Goal: Information Seeking & Learning: Check status

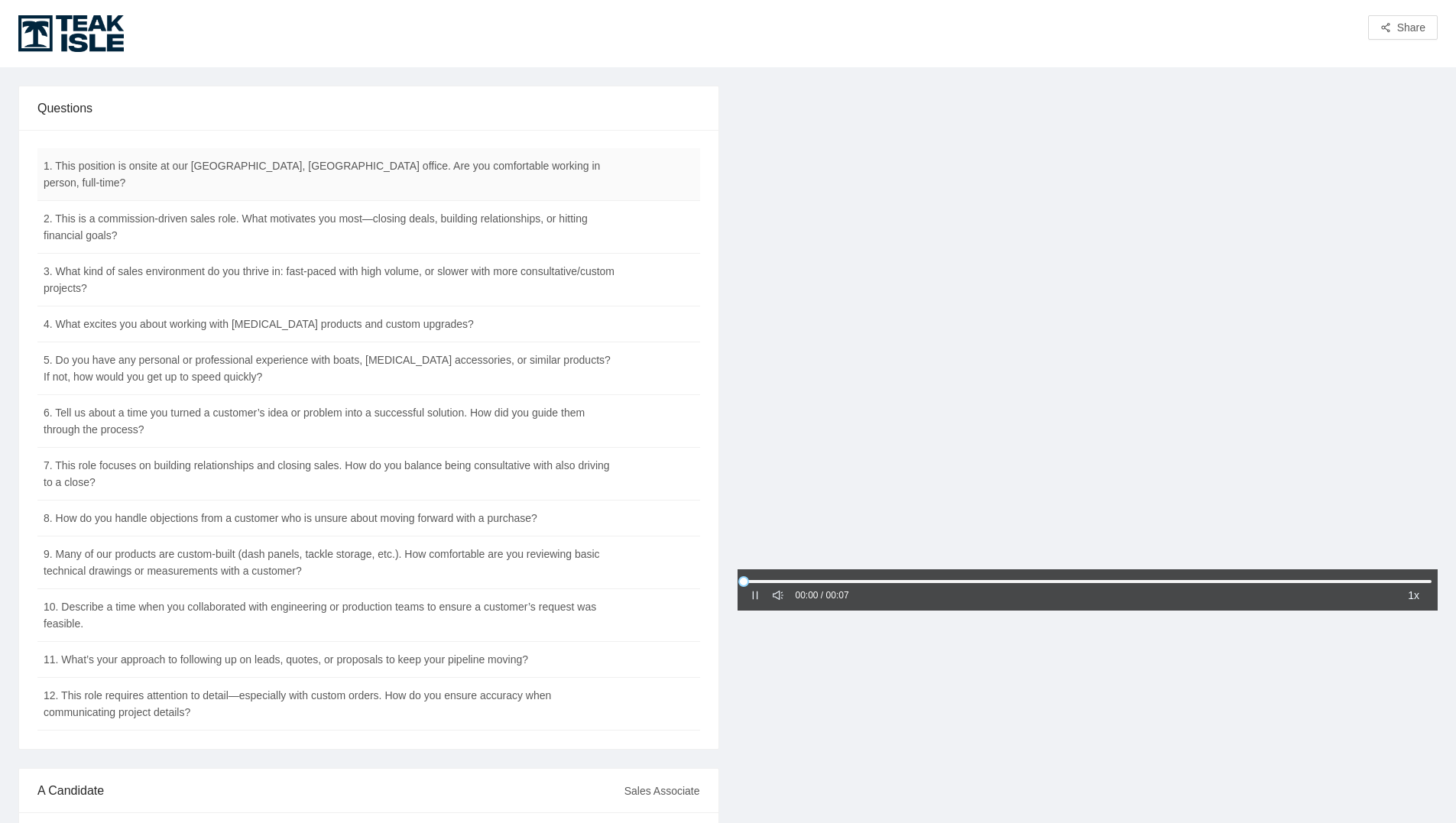
click at [132, 171] on td "1. This position is onsite at our [GEOGRAPHIC_DATA], [GEOGRAPHIC_DATA] office. …" at bounding box center [330, 174] width 586 height 52
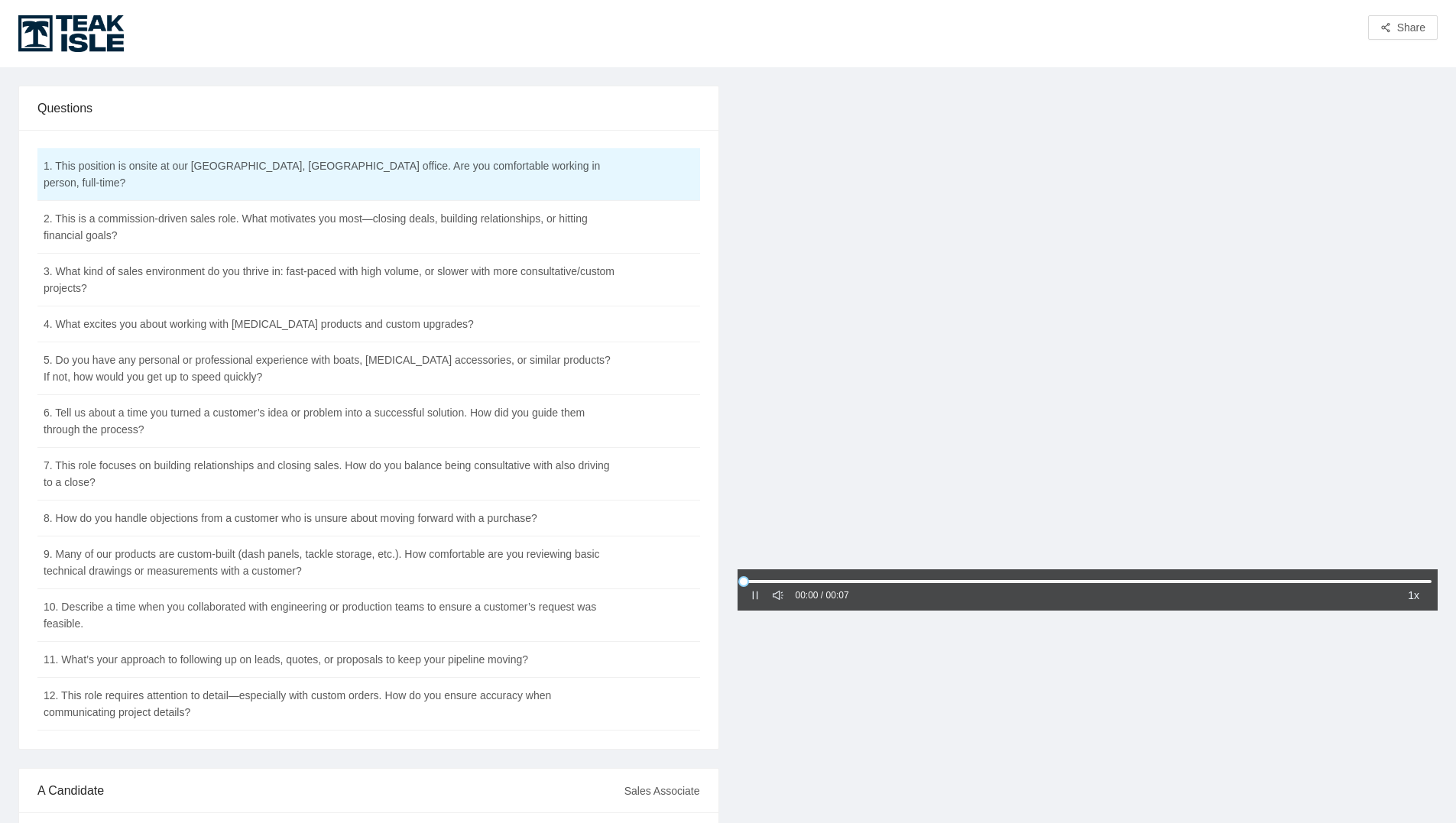
click at [752, 592] on icon "pause" at bounding box center [755, 595] width 5 height 8
click at [753, 594] on icon "caret-right" at bounding box center [754, 595] width 4 height 8
click at [228, 223] on td "2. This is a commission-driven sales role. What motivates you most—closing deal…" at bounding box center [330, 227] width 586 height 52
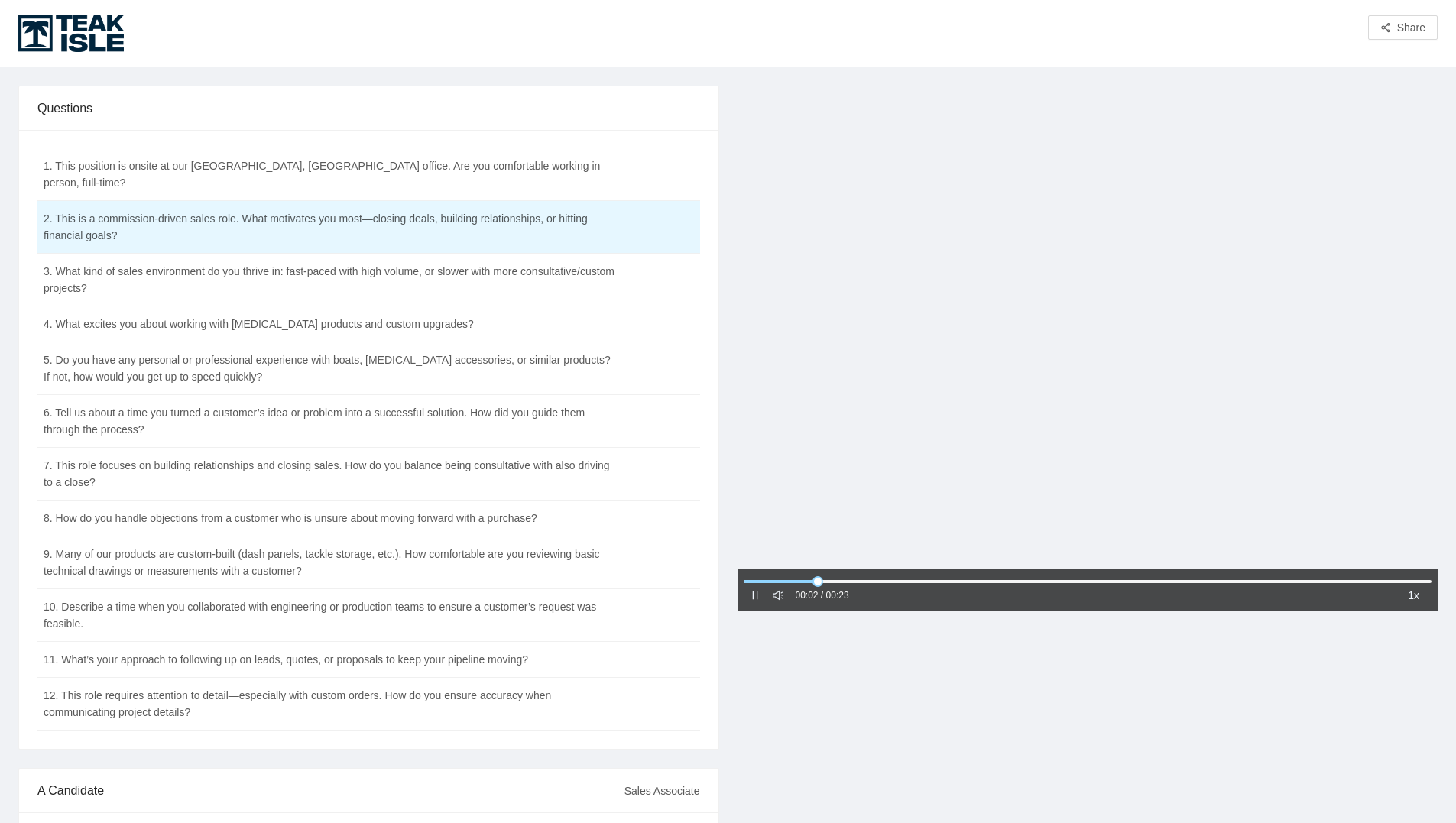
click at [781, 598] on icon "sound" at bounding box center [778, 595] width 11 height 9
click at [779, 598] on icon "notification" at bounding box center [777, 595] width 10 height 10
click at [752, 582] on div at bounding box center [1088, 581] width 689 height 9
click at [552, 261] on td "3. What kind of sales environment do you thrive in: fast-paced with high volume…" at bounding box center [330, 279] width 586 height 52
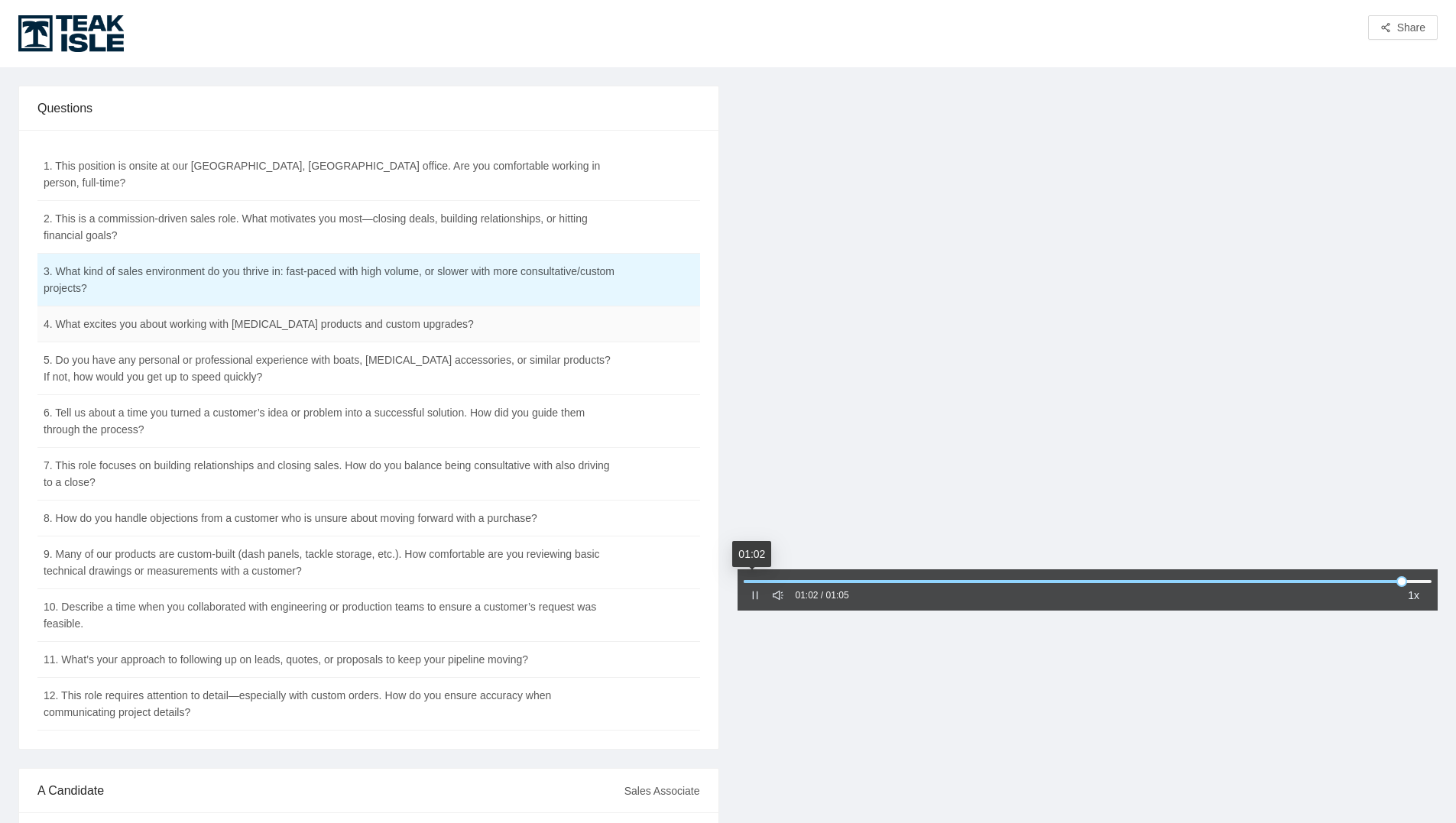
click at [441, 306] on td "4. What excites you about working with [MEDICAL_DATA] products and custom upgra…" at bounding box center [330, 324] width 586 height 35
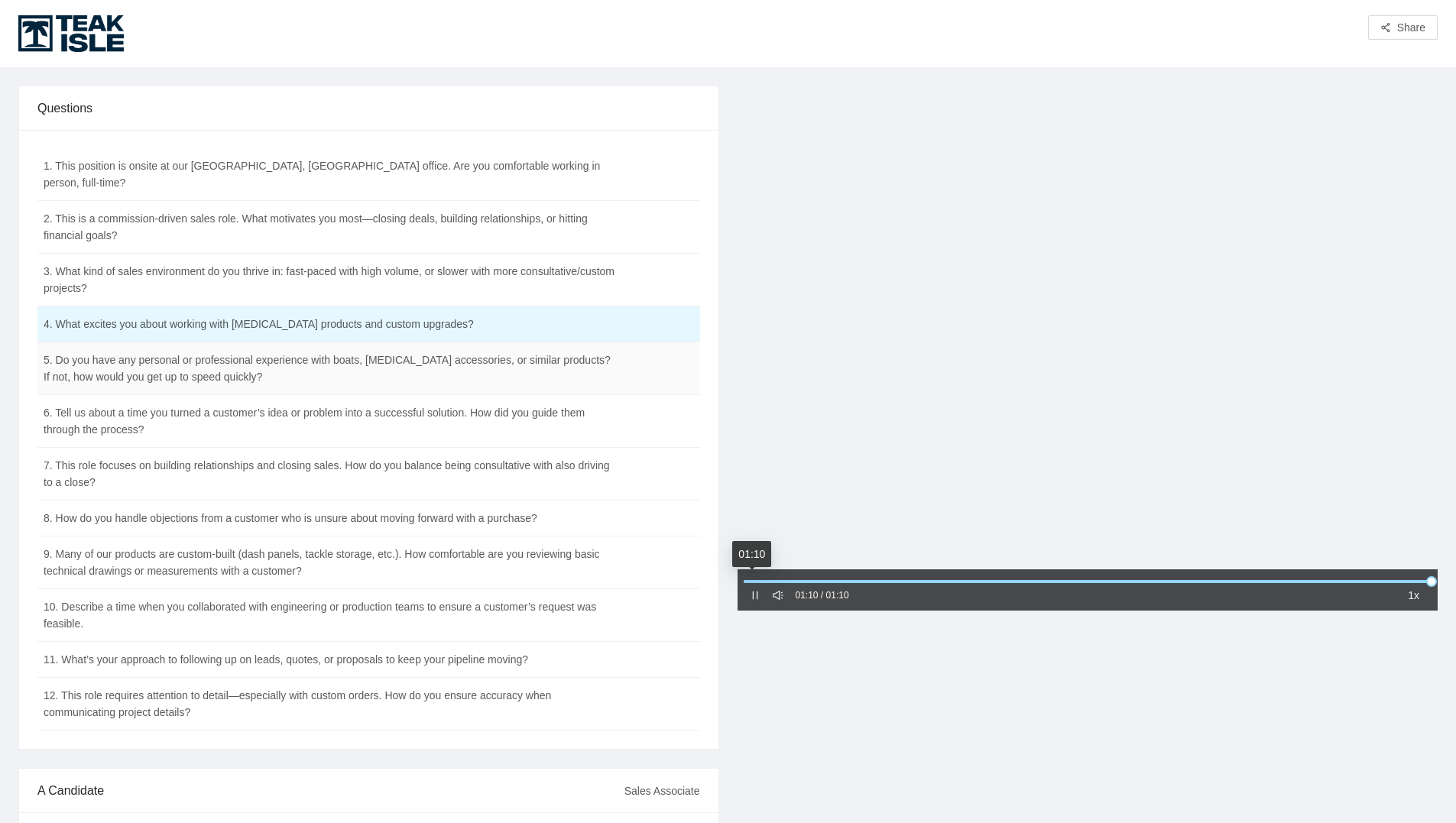
click at [402, 348] on td "5. Do you have any personal or professional experience with boats, [MEDICAL_DAT…" at bounding box center [330, 368] width 586 height 52
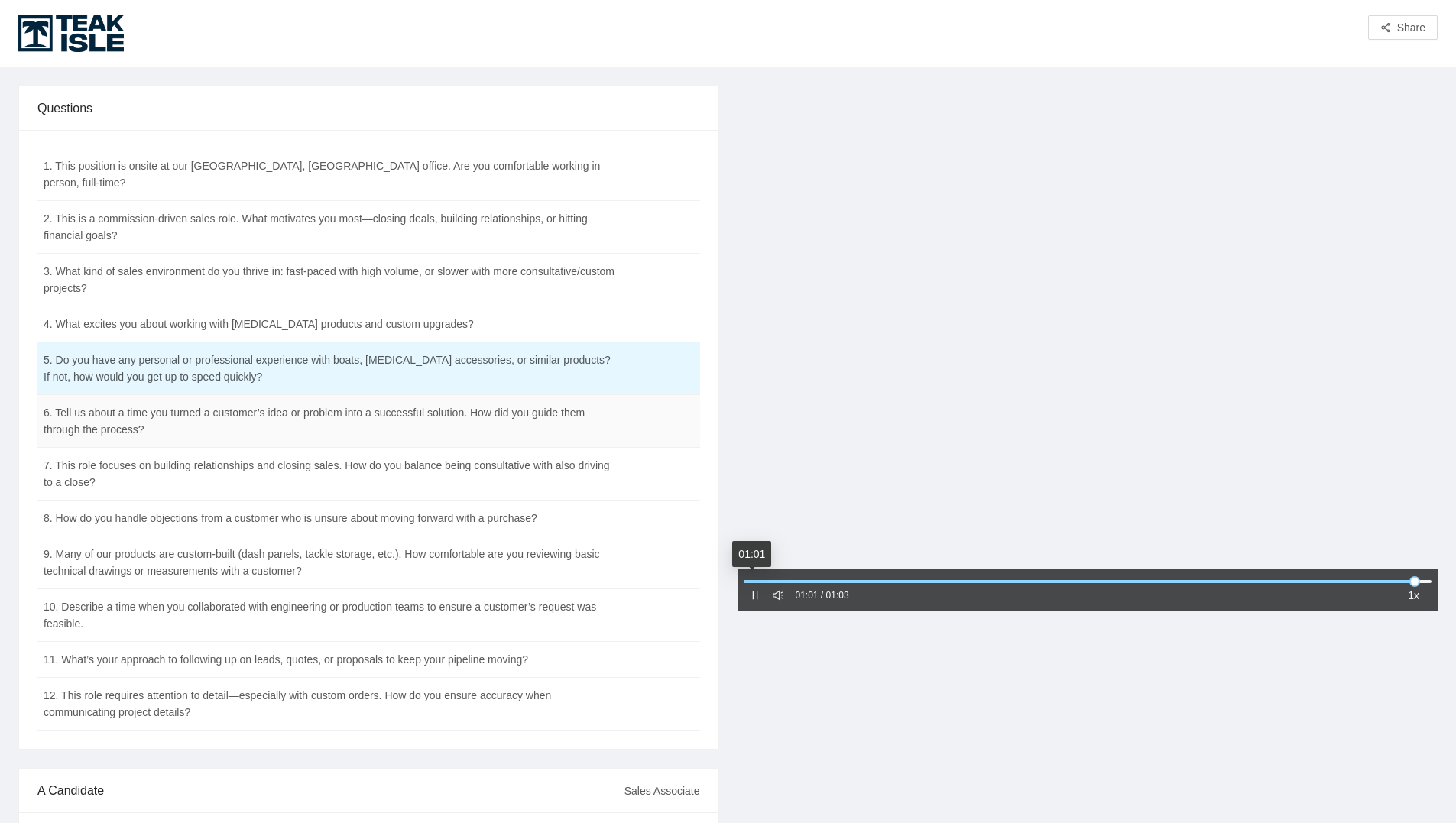
click at [546, 420] on td "6. Tell us about a time you turned a customer’s idea or problem into a successf…" at bounding box center [330, 420] width 586 height 52
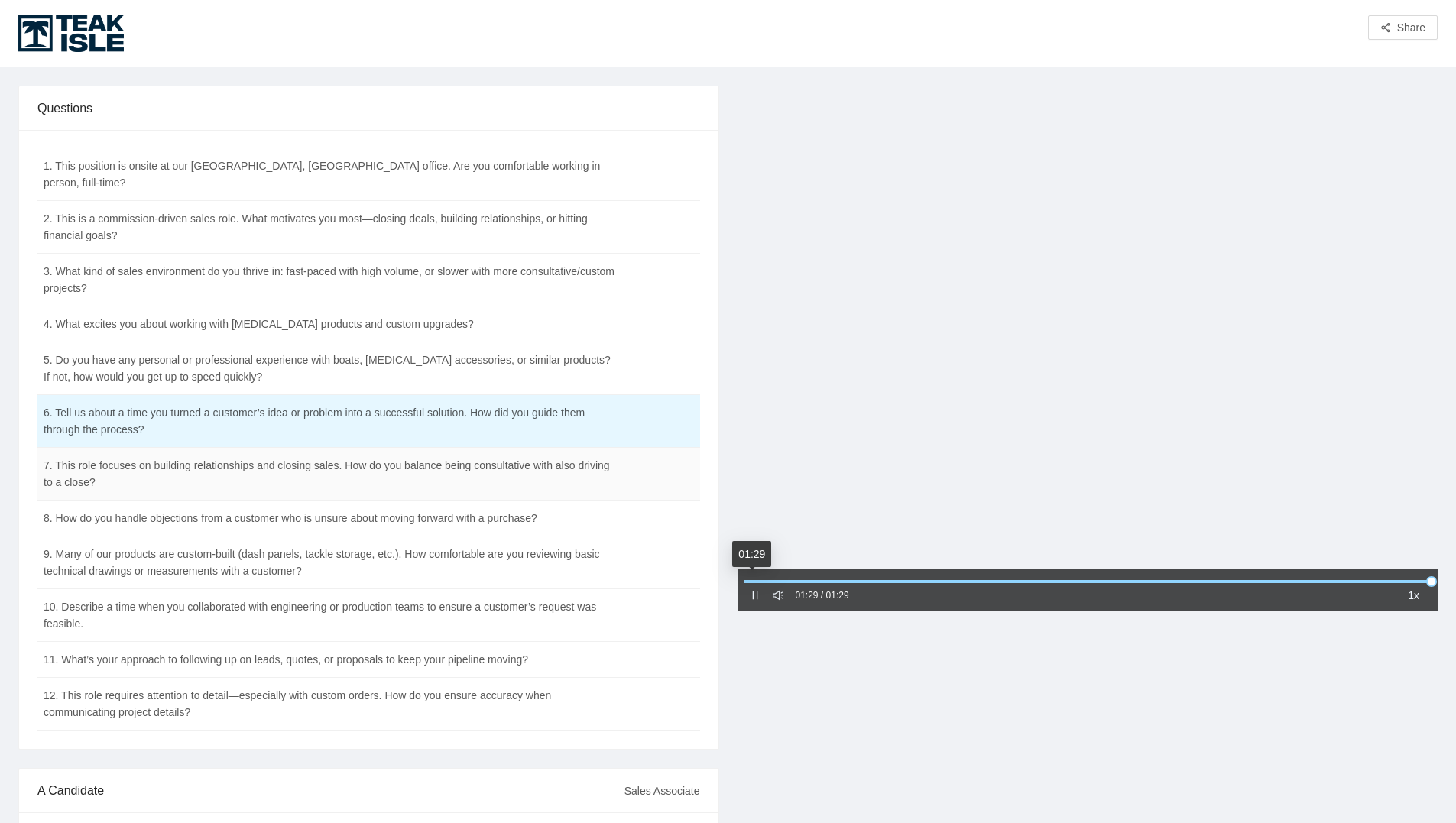
click at [465, 460] on td "7. This role focuses on building relationships and closing sales. How do you ba…" at bounding box center [330, 474] width 586 height 52
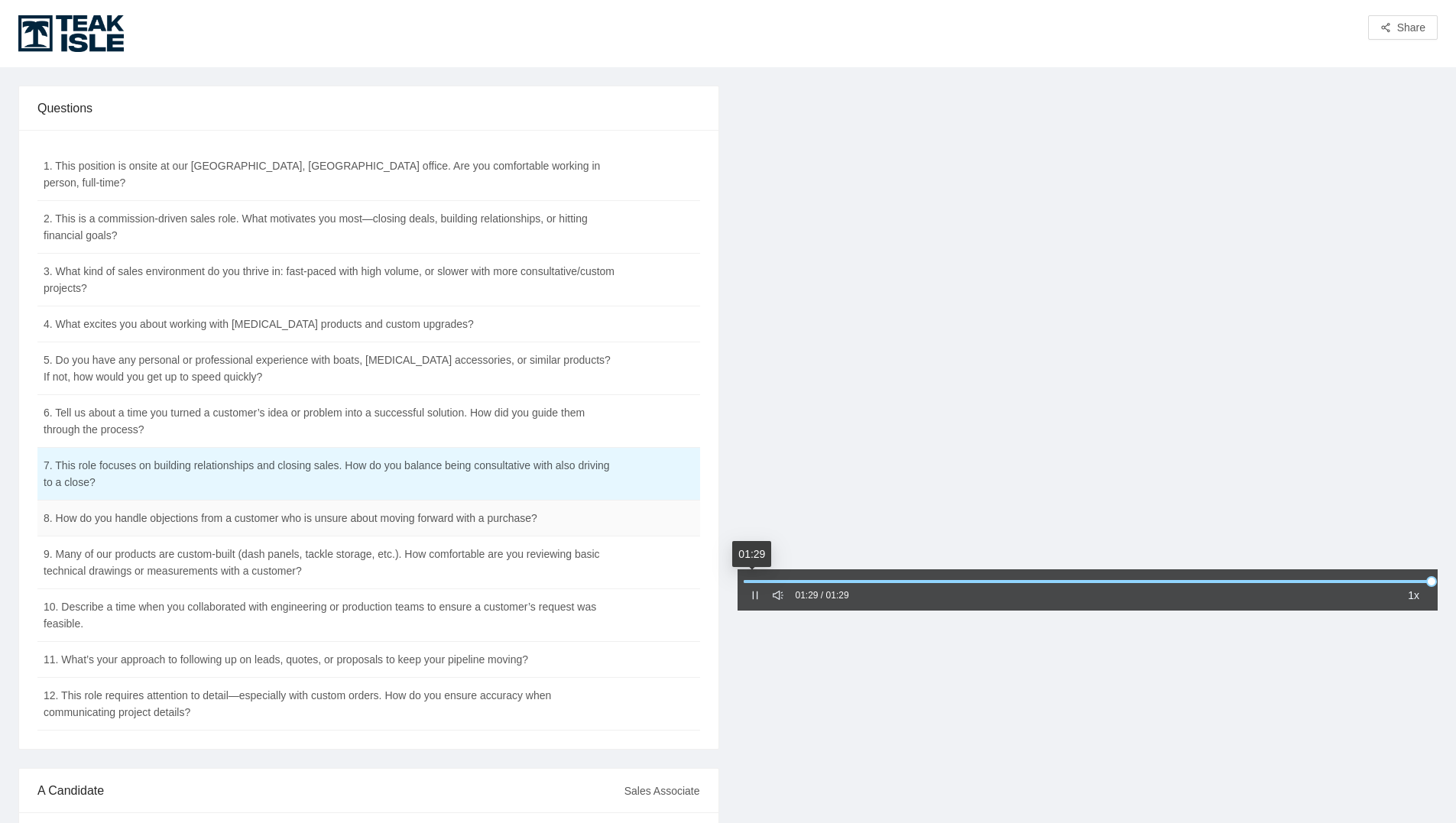
click at [563, 501] on td "8. How do you handle objections from a customer who is unsure about moving forw…" at bounding box center [330, 518] width 586 height 35
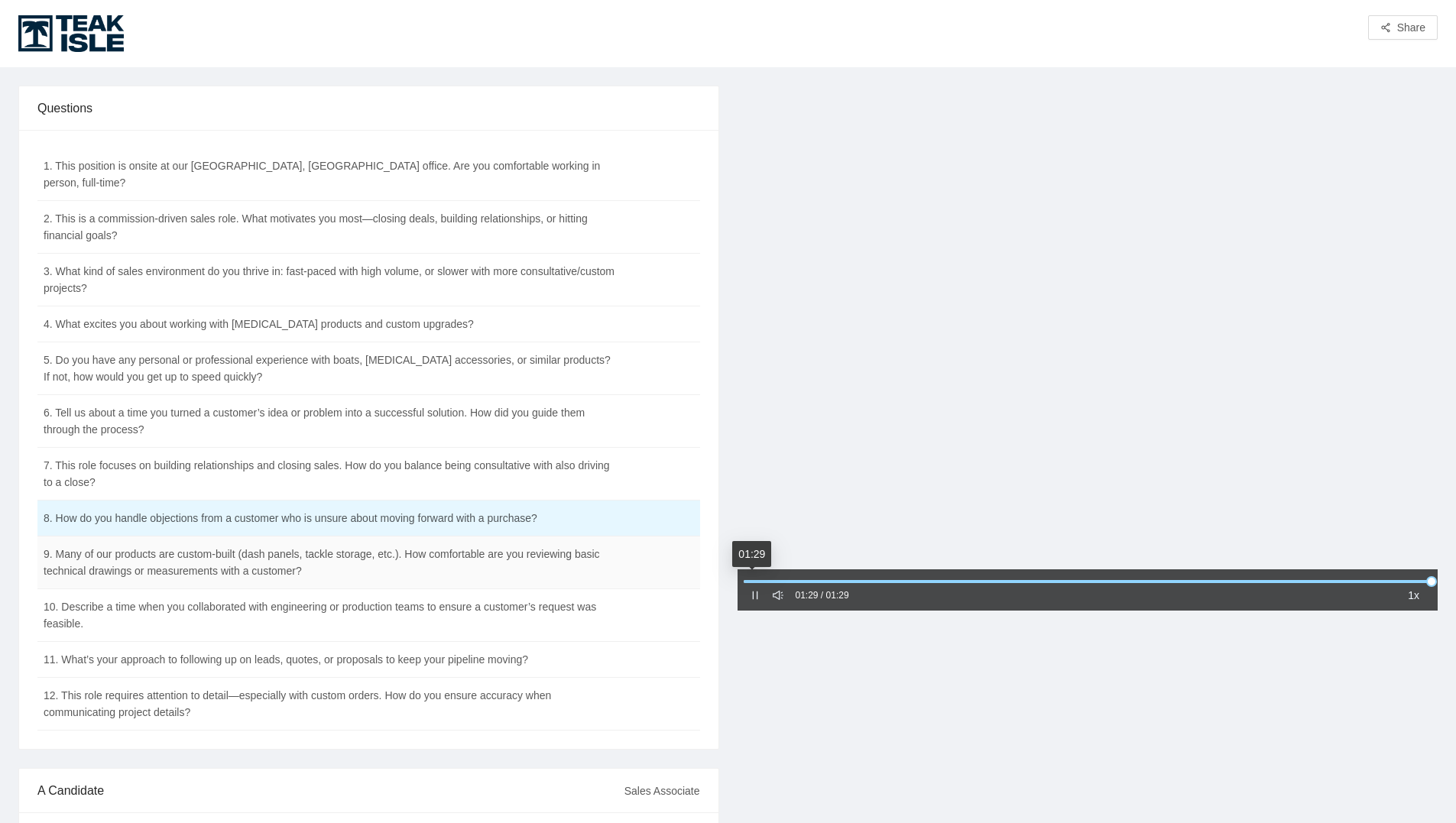
click at [407, 557] on td "9. Many of our products are custom-built (dash panels, tackle storage, etc.). H…" at bounding box center [330, 562] width 586 height 52
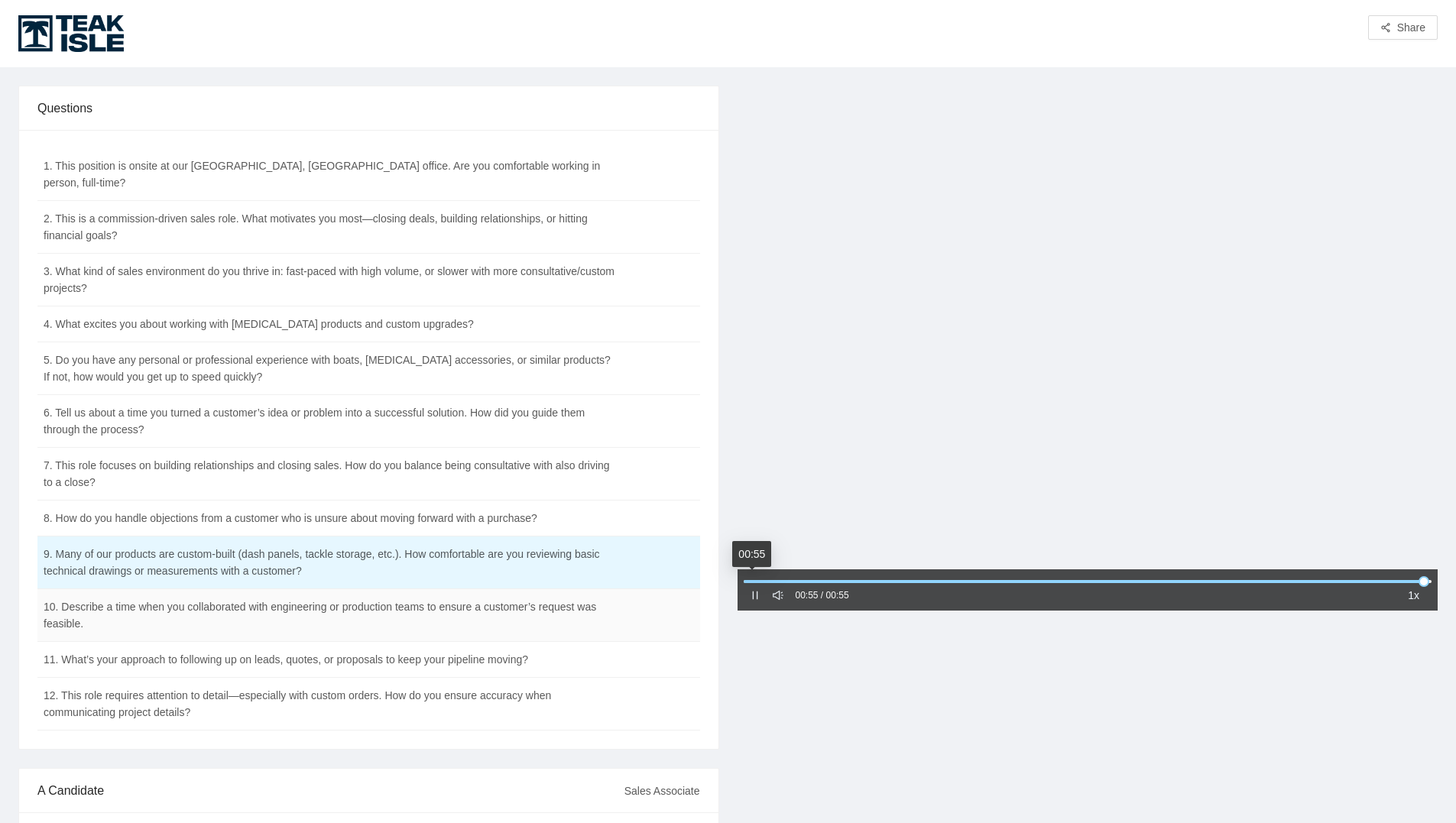
click at [215, 594] on td "10. Describe a time when you collaborated with engineering or production teams …" at bounding box center [330, 615] width 586 height 52
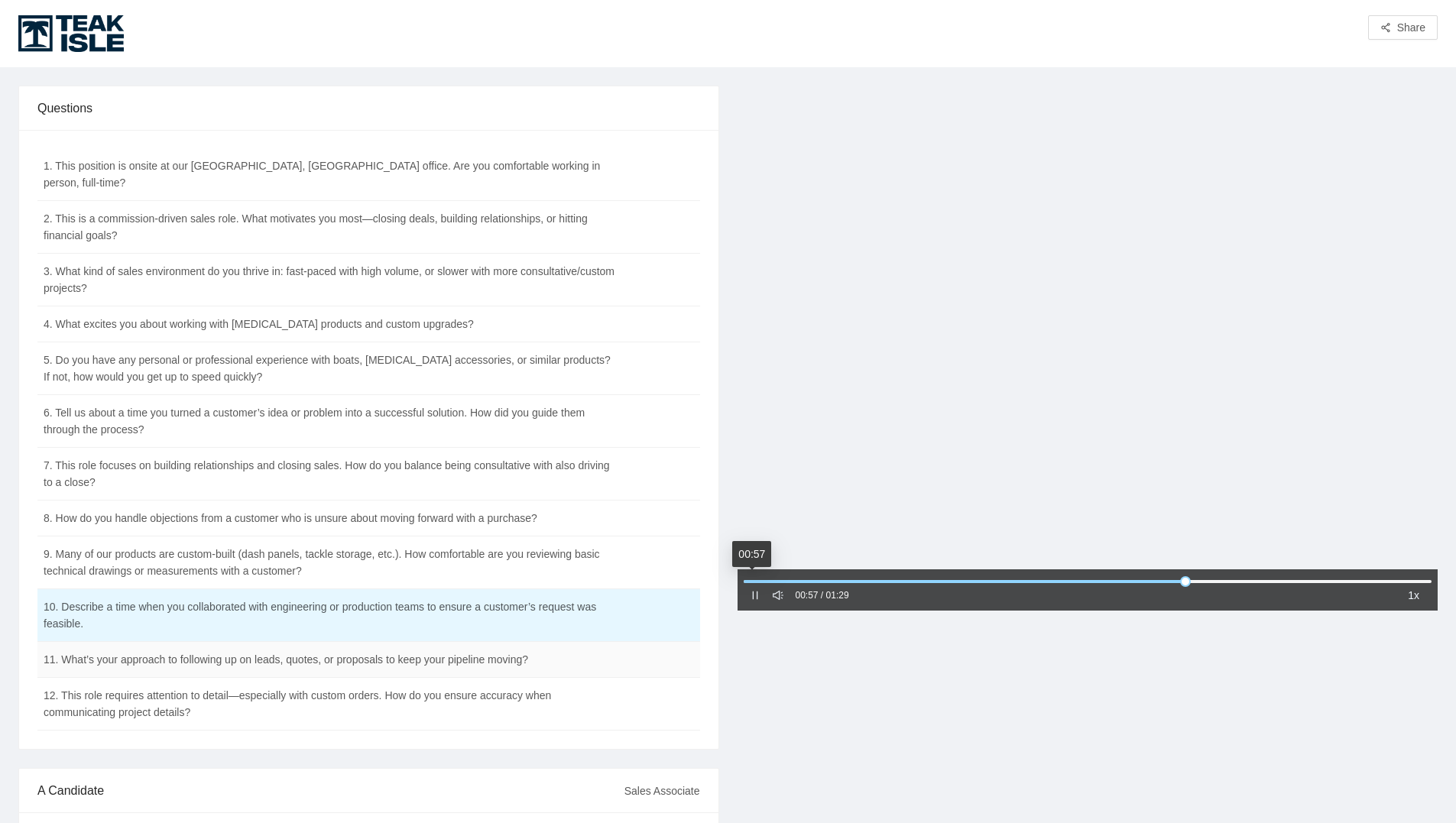
click at [575, 647] on td "11. What’s your approach to following up on leads, quotes, or proposals to keep…" at bounding box center [330, 660] width 586 height 35
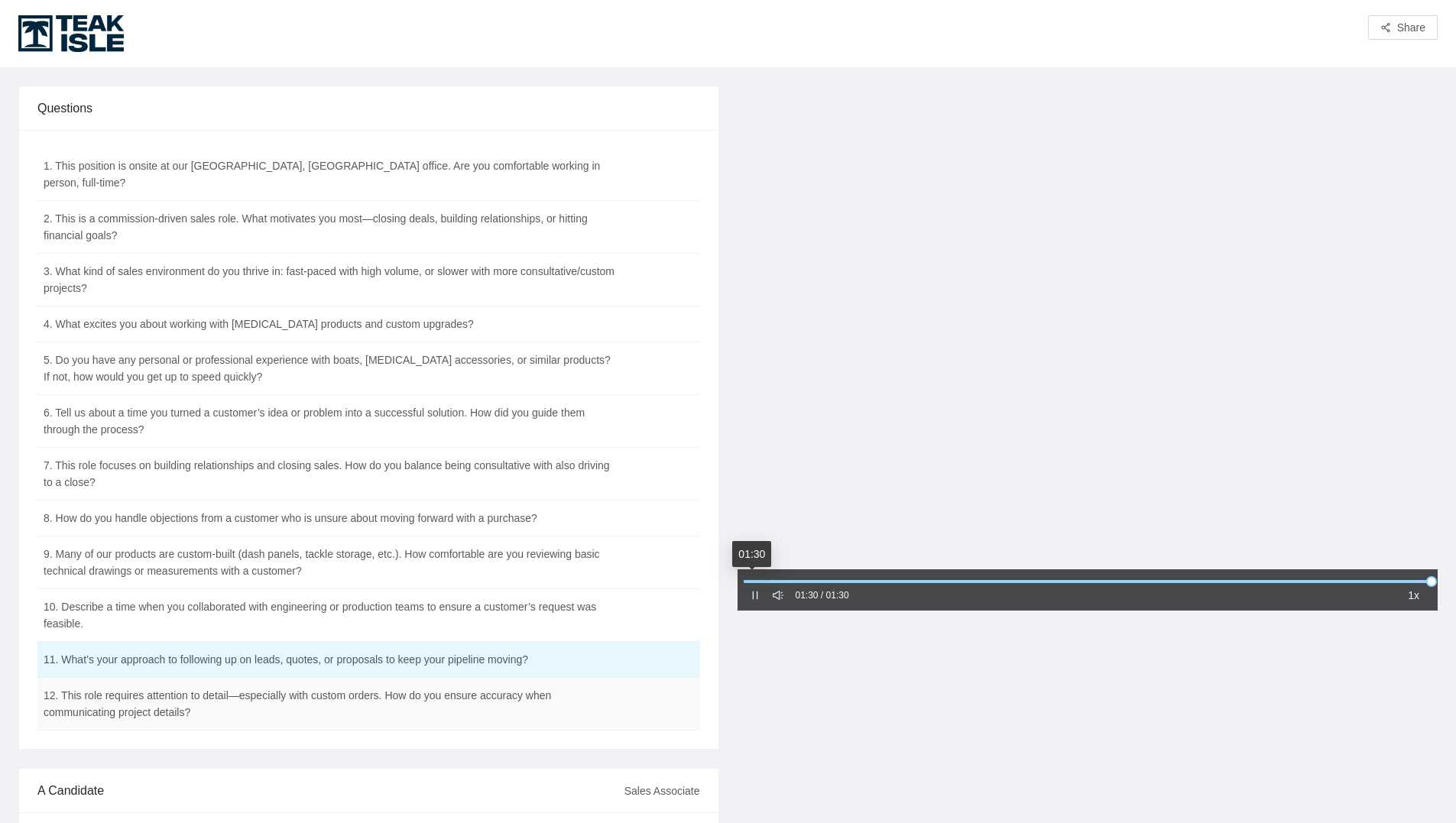
click at [358, 705] on td "12. This role requires attention to detail—especially with custom orders. How d…" at bounding box center [330, 703] width 586 height 52
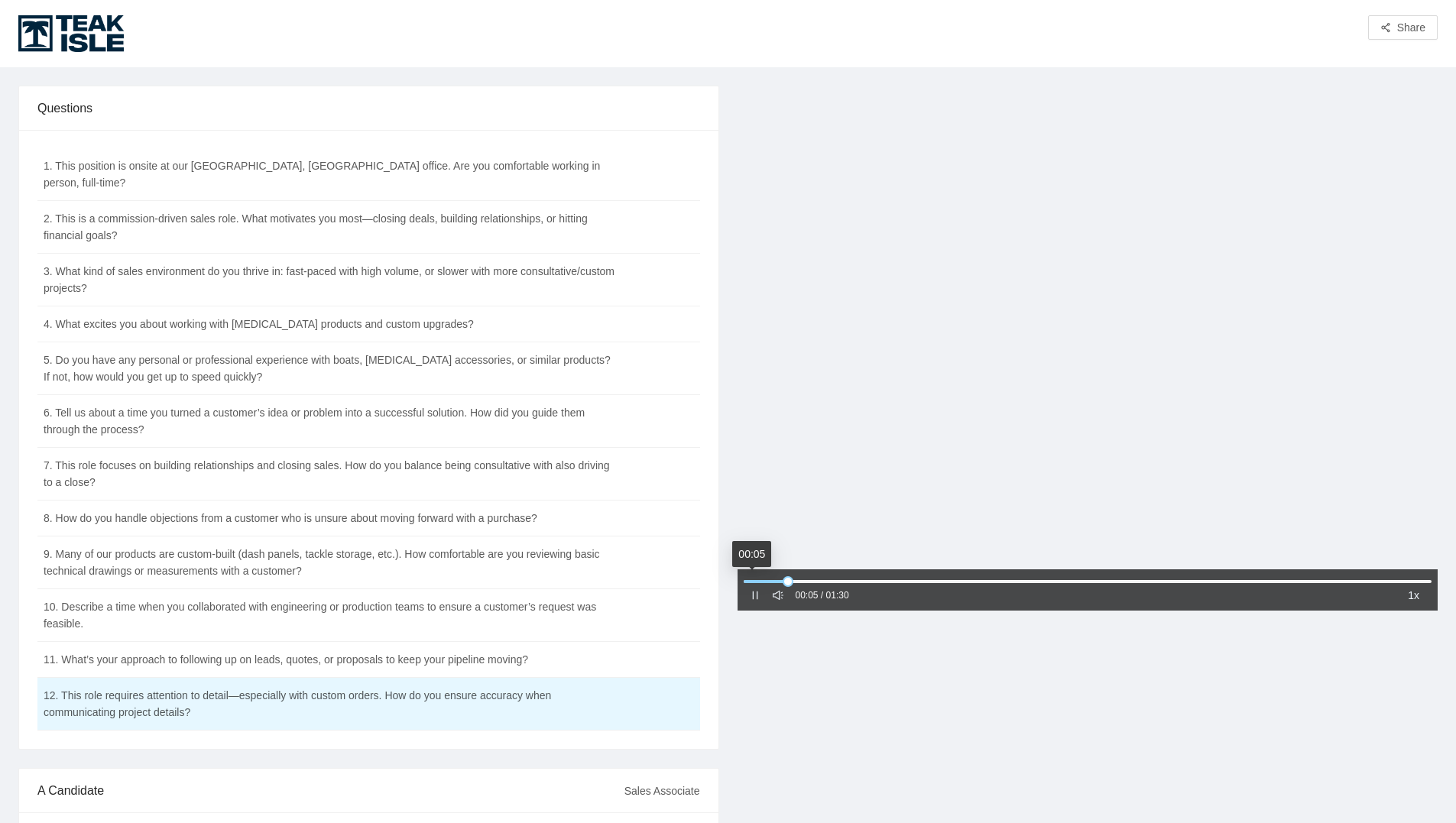
click at [753, 593] on icon "pause" at bounding box center [755, 595] width 11 height 11
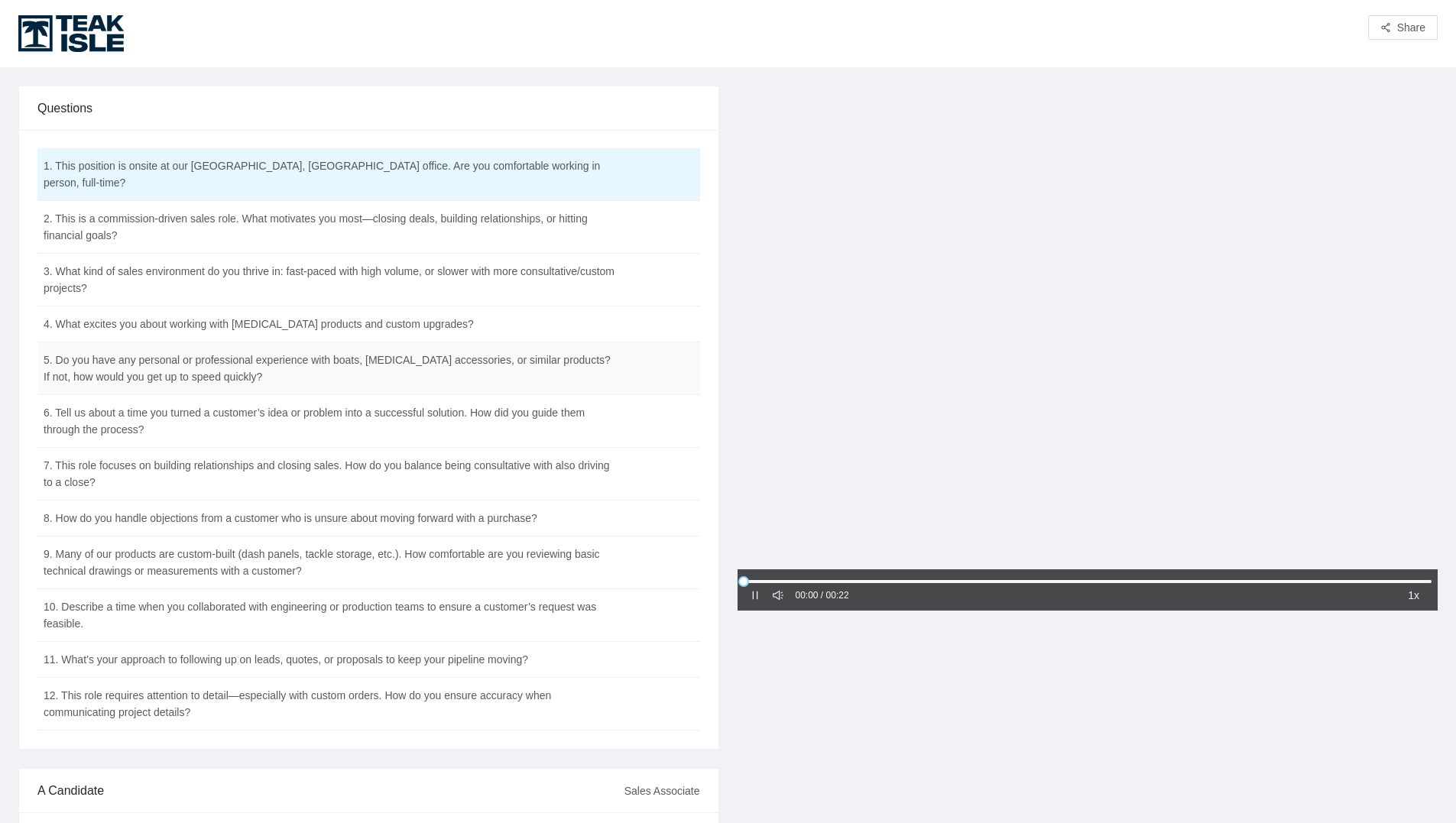
click at [245, 366] on td "5. Do you have any personal or professional experience with boats, [MEDICAL_DAT…" at bounding box center [330, 368] width 586 height 52
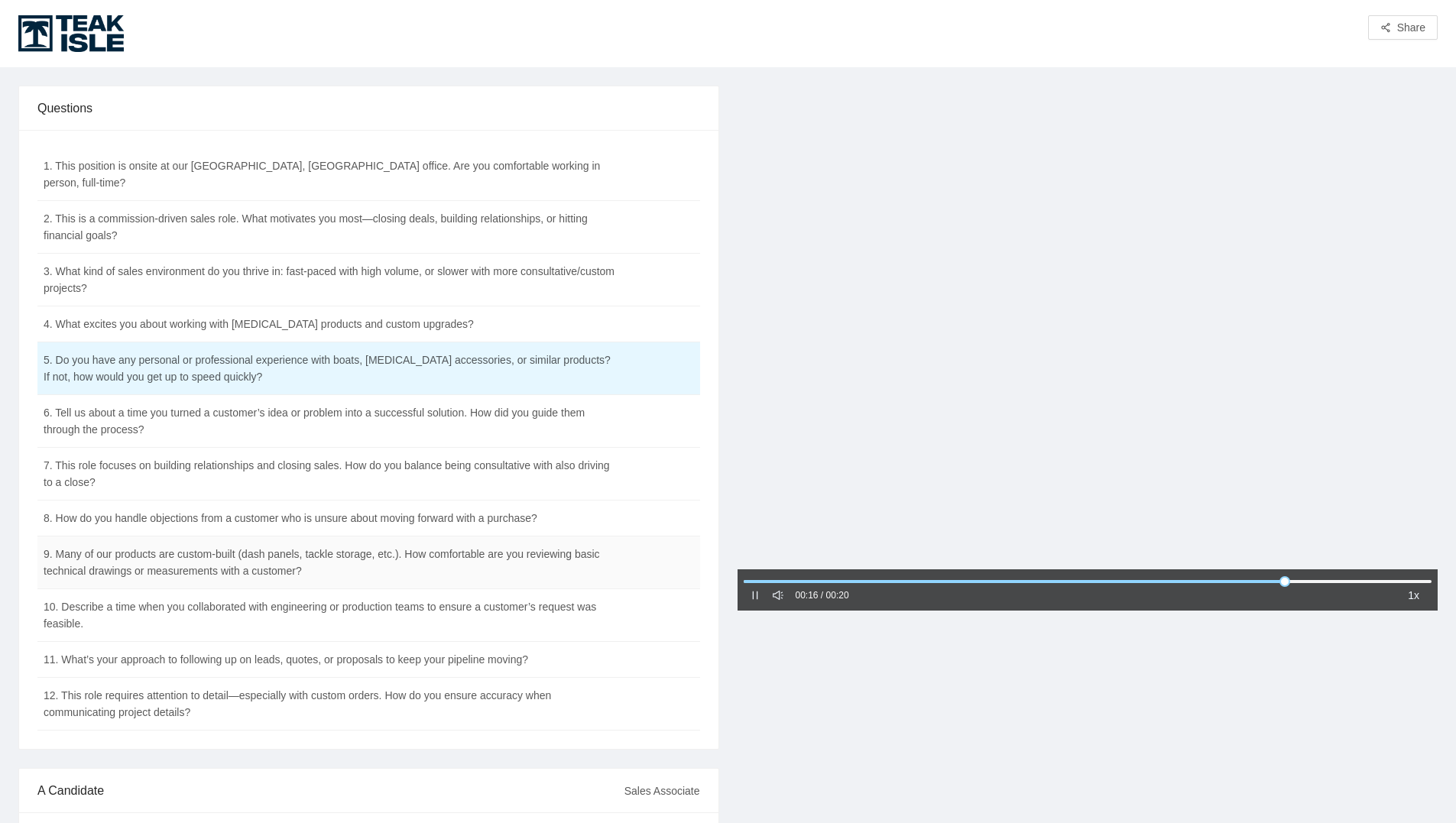
click at [410, 554] on td "9. Many of our products are custom-built (dash panels, tackle storage, etc.). H…" at bounding box center [330, 562] width 586 height 52
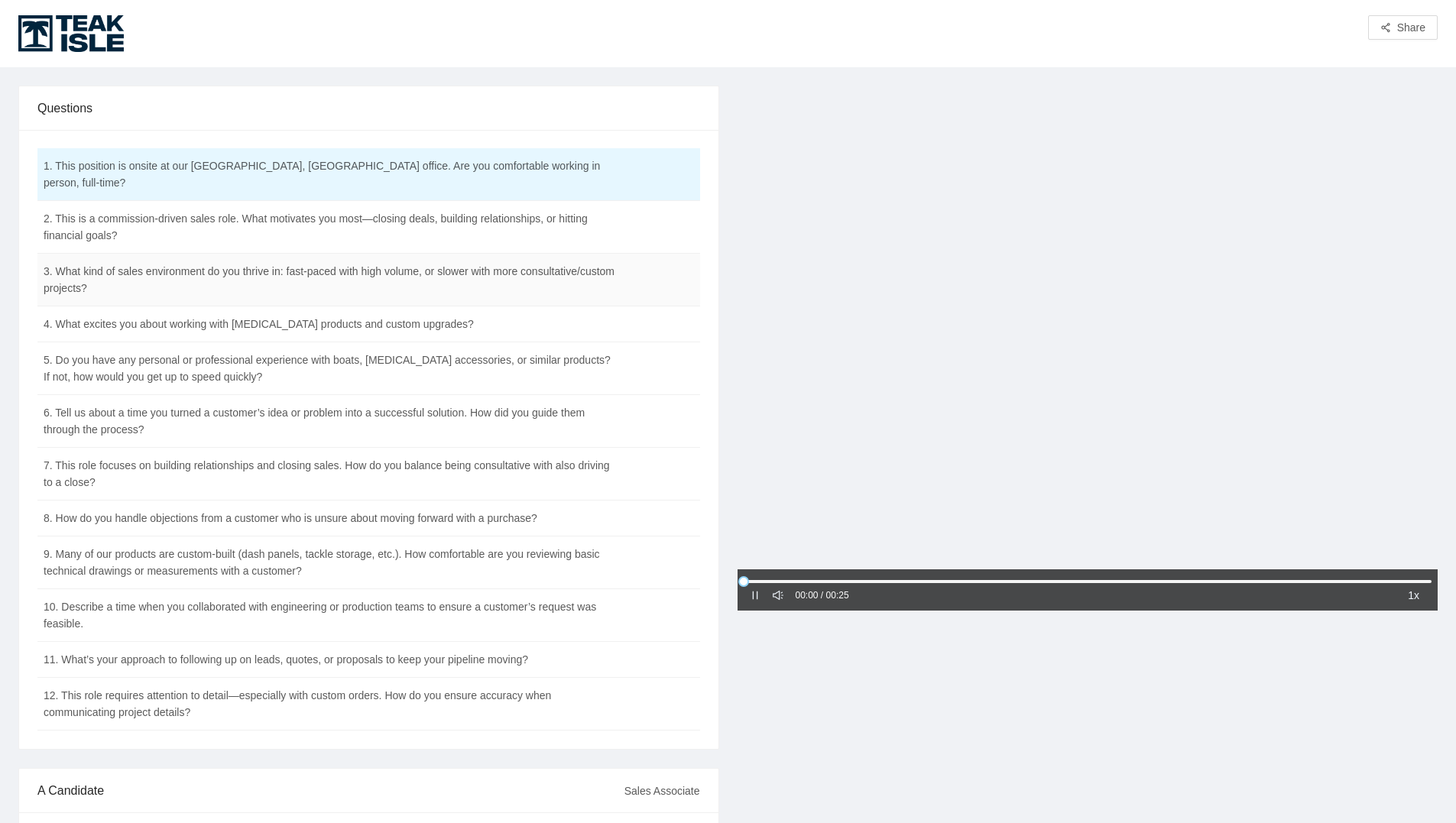
click at [308, 278] on td "3. What kind of sales environment do you thrive in: fast-paced with high volume…" at bounding box center [330, 279] width 586 height 52
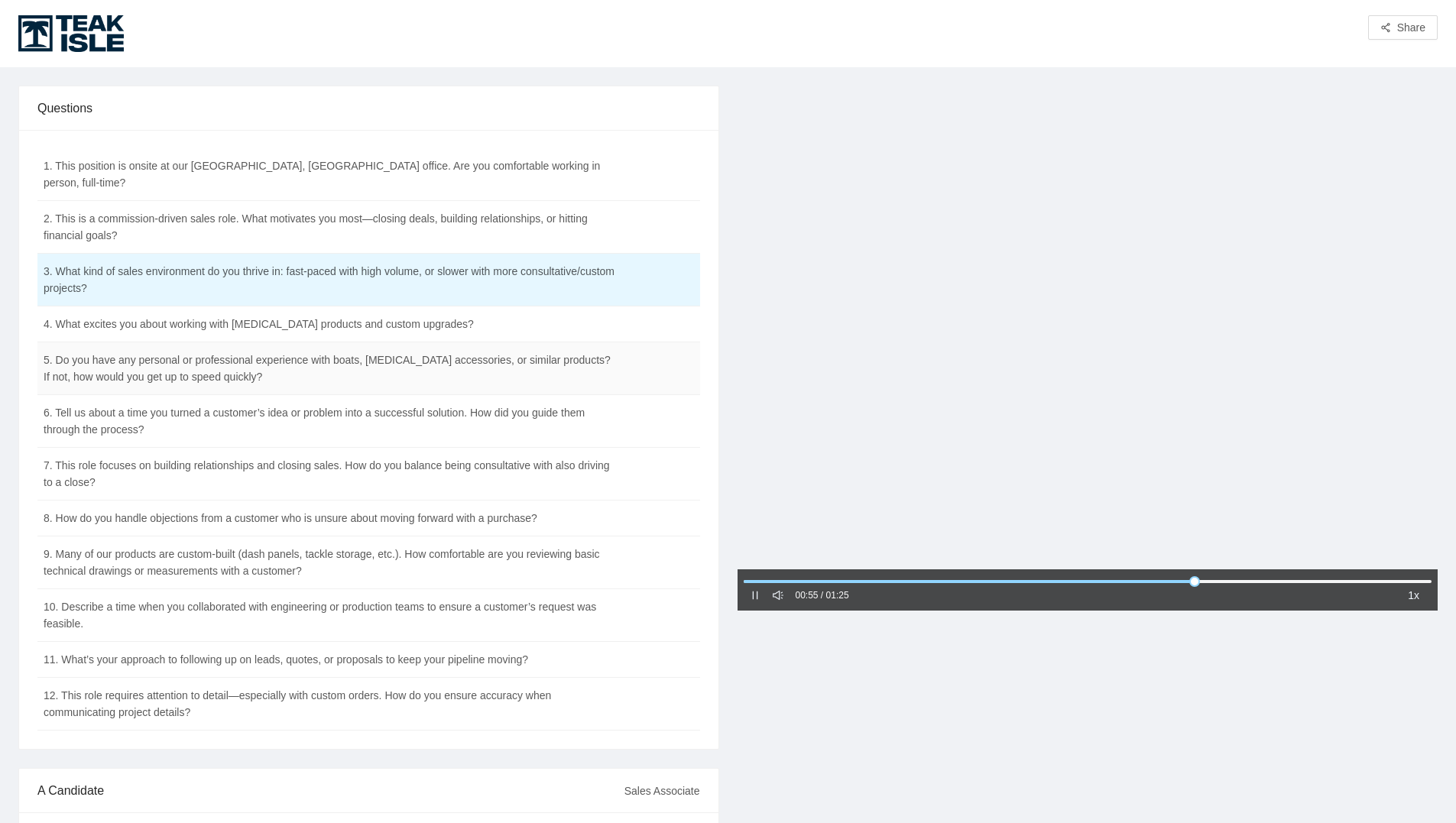
click at [342, 372] on td "5. Do you have any personal or professional experience with boats, [MEDICAL_DAT…" at bounding box center [330, 368] width 586 height 52
